Goal: Task Accomplishment & Management: Manage account settings

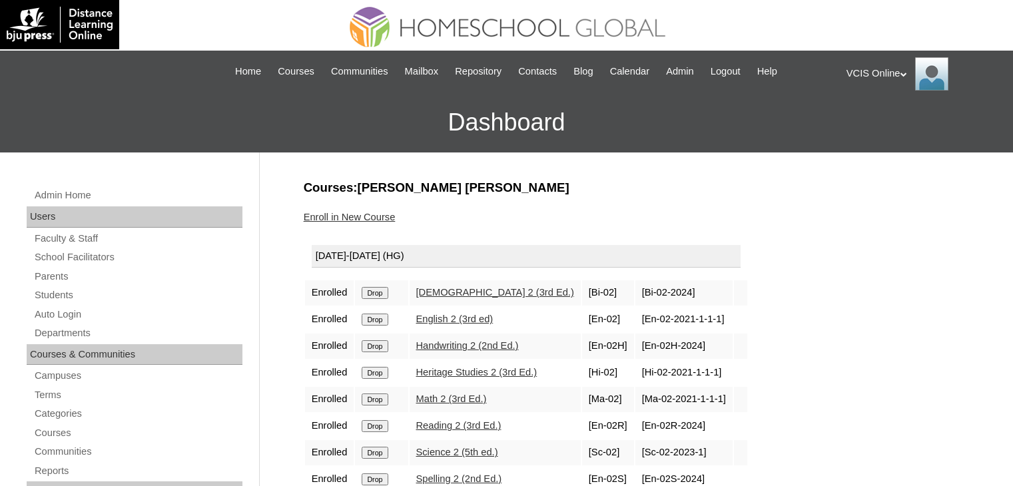
scroll to position [109, 0]
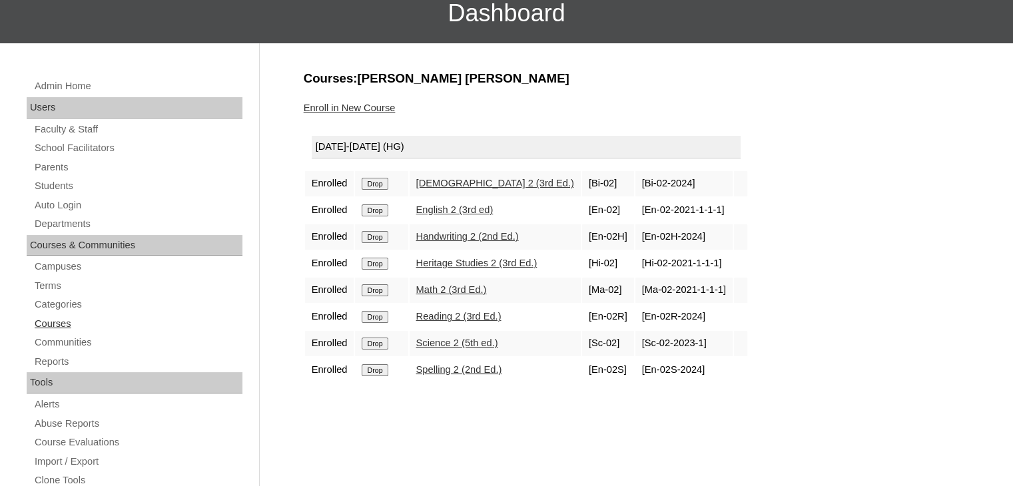
click at [51, 324] on link "Courses" at bounding box center [137, 324] width 209 height 17
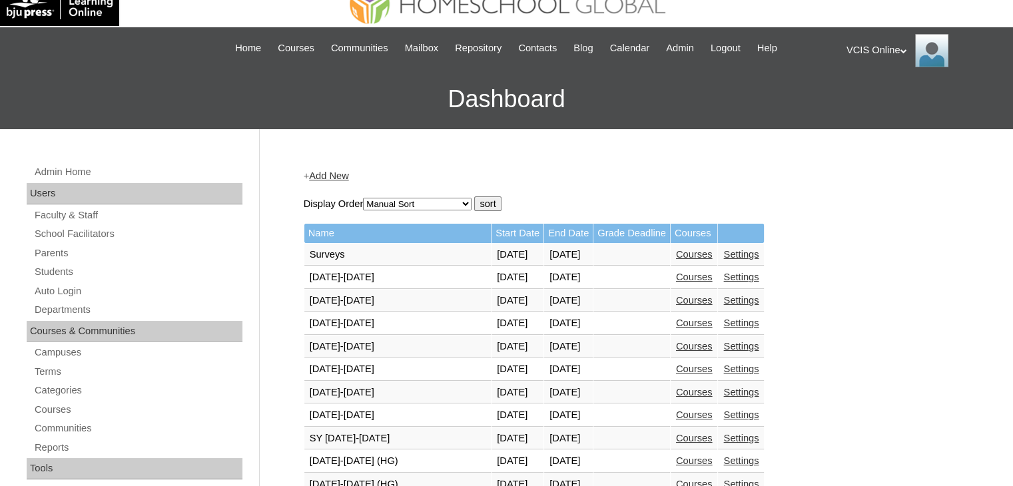
scroll to position [24, 0]
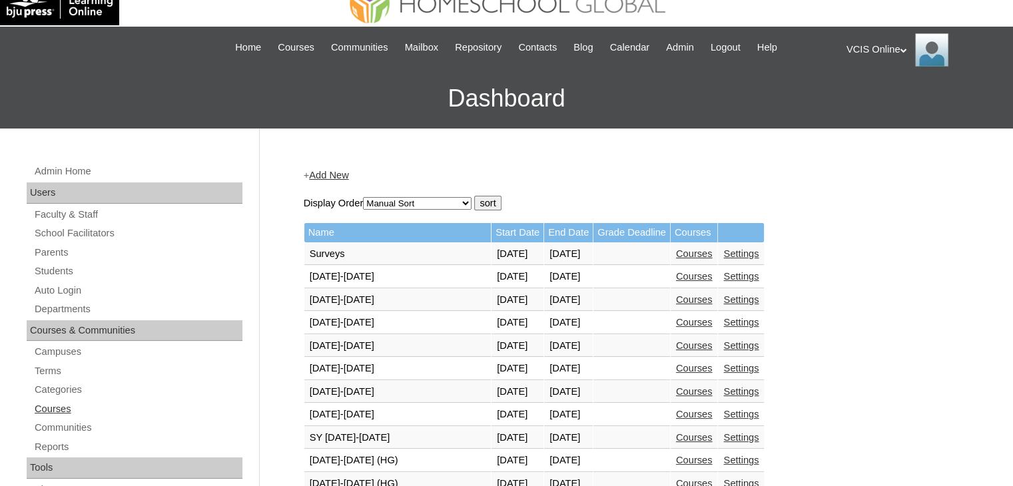
click at [43, 405] on link "Courses" at bounding box center [137, 409] width 209 height 17
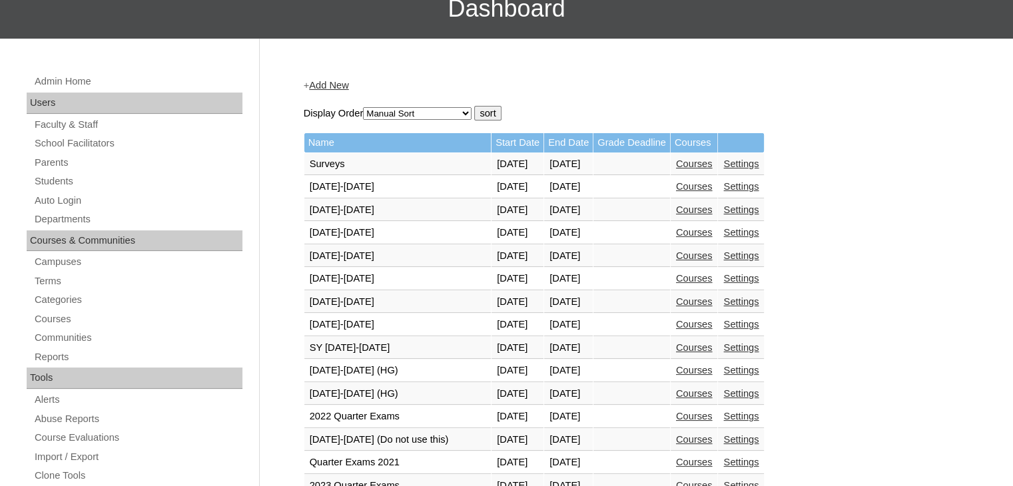
scroll to position [110, 0]
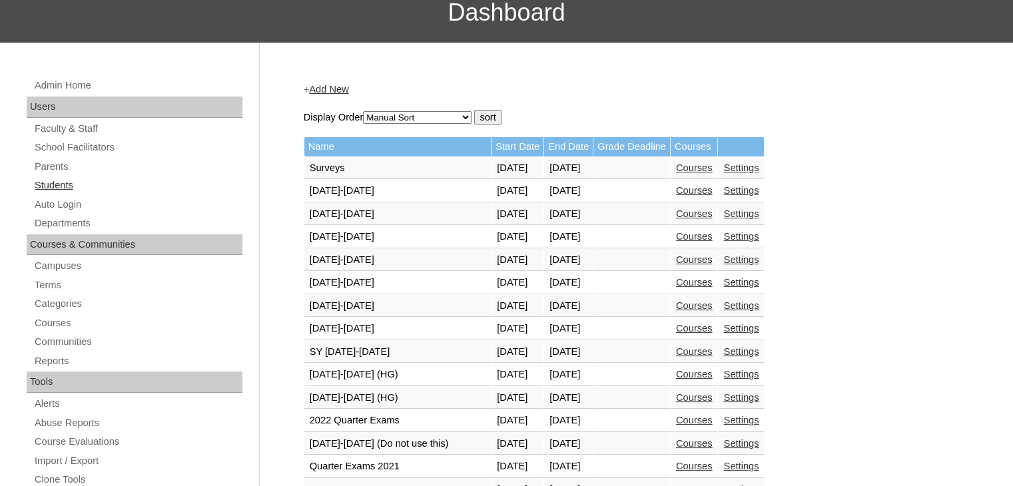
click at [59, 188] on link "Students" at bounding box center [137, 185] width 209 height 17
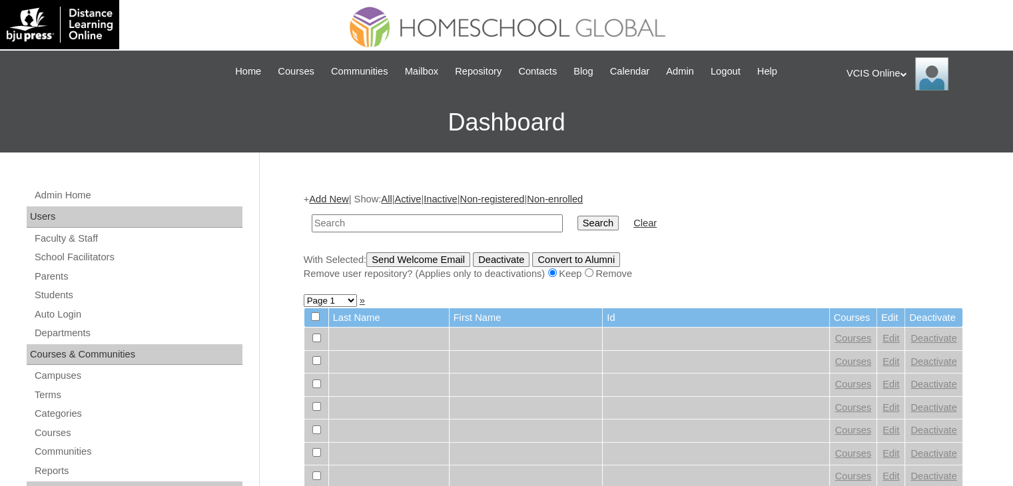
paste input "VCIS0013-2B-PA2025"
type input "VCIS0013-2B-PA2025"
click at [577, 216] on input "Search" at bounding box center [597, 223] width 41 height 15
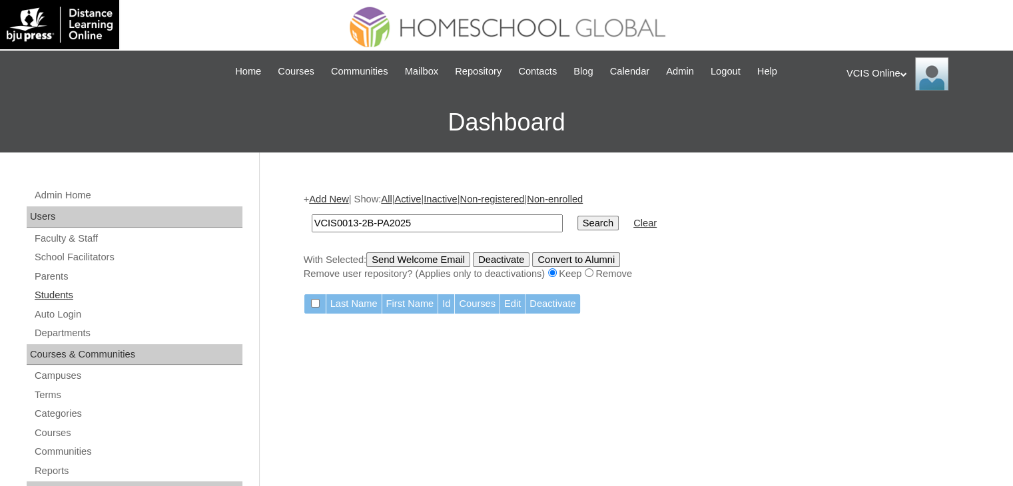
click at [53, 292] on link "Students" at bounding box center [137, 295] width 209 height 17
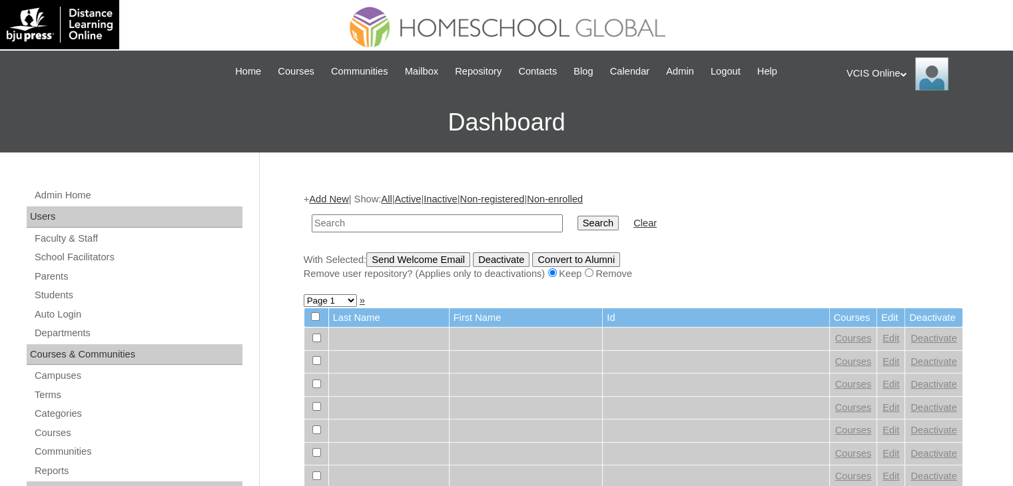
click at [416, 222] on input "text" at bounding box center [437, 223] width 251 height 18
type input "VCIS0013-2B-PA2025"
click at [577, 224] on input "Search" at bounding box center [597, 223] width 41 height 15
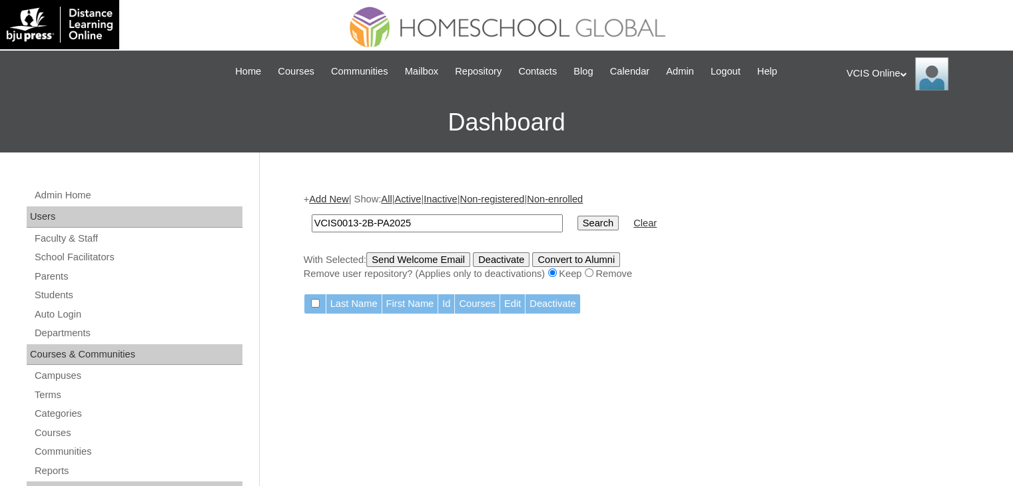
click at [577, 222] on input "Search" at bounding box center [597, 223] width 41 height 15
click at [427, 214] on input "VCIS0013-2B-PA2025" at bounding box center [437, 223] width 251 height 18
click at [633, 218] on link "Clear" at bounding box center [644, 223] width 23 height 11
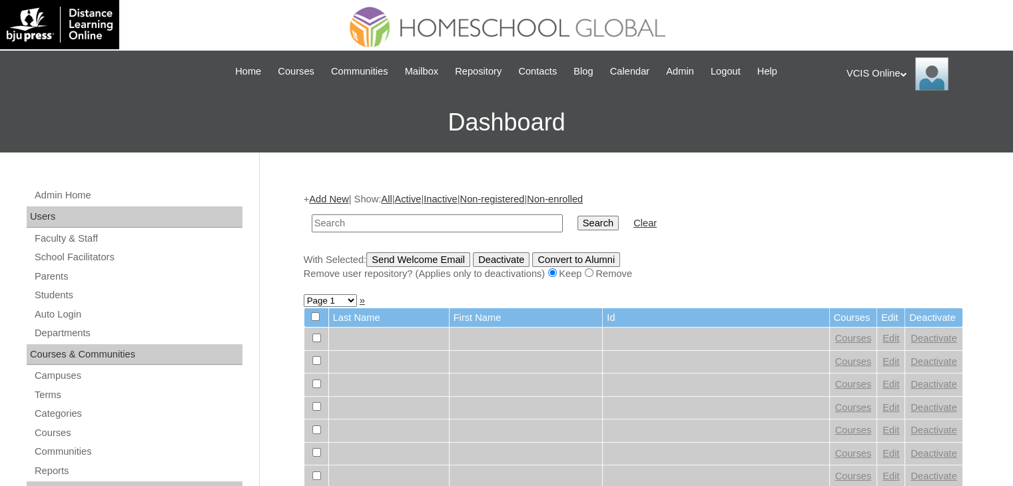
click at [476, 223] on input "text" at bounding box center [437, 223] width 251 height 18
type input "VCIS013-2B-SA2025"
click at [571, 212] on td "Search" at bounding box center [598, 223] width 55 height 31
click at [577, 220] on input "Search" at bounding box center [597, 223] width 41 height 15
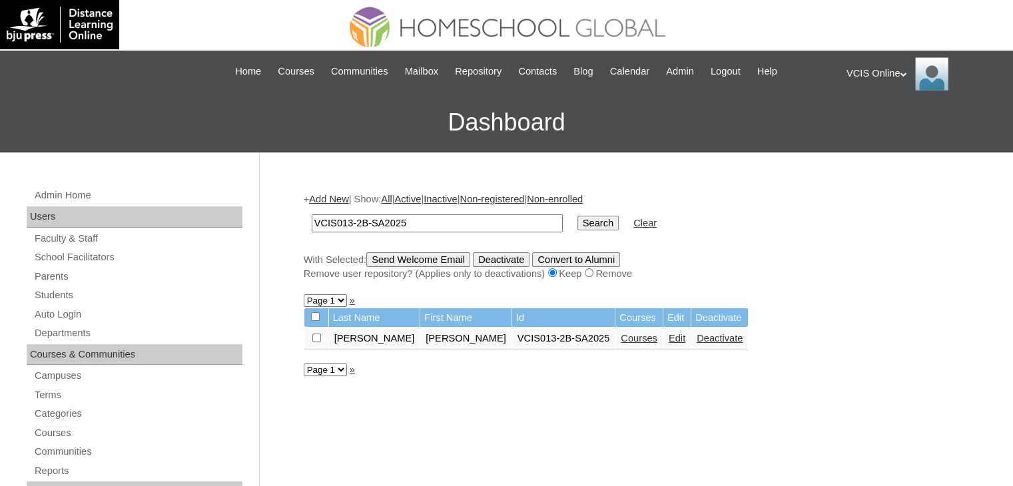
click at [621, 339] on link "Courses" at bounding box center [639, 338] width 37 height 11
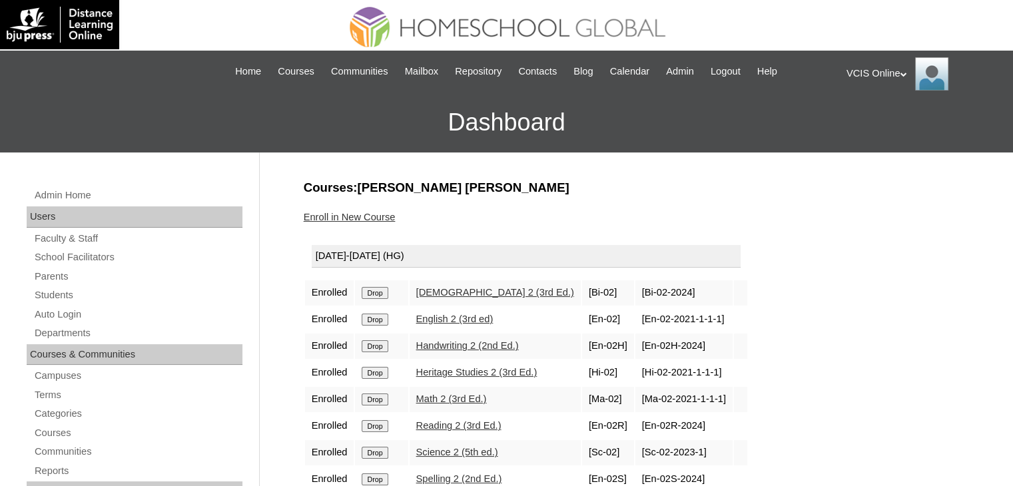
click at [358, 216] on link "Enroll in New Course" at bounding box center [350, 217] width 92 height 11
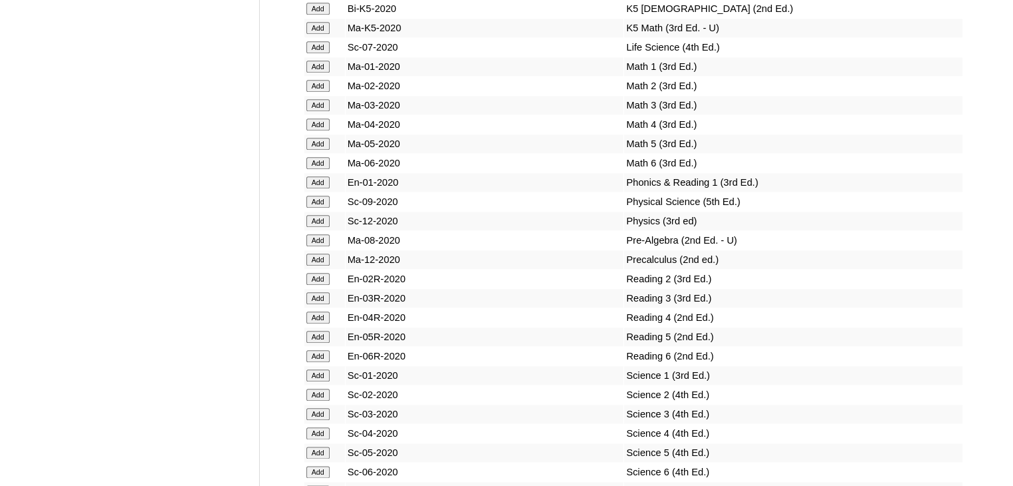
scroll to position [21865, 0]
